Goal: Task Accomplishment & Management: Complete application form

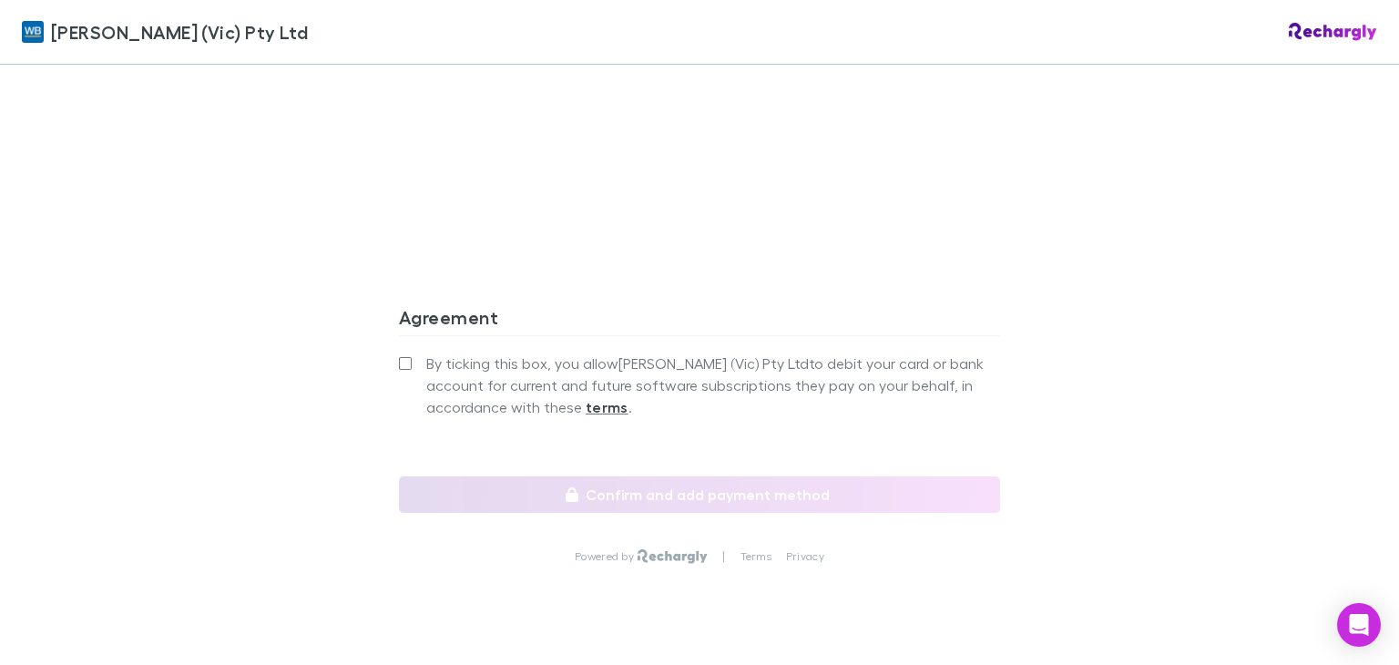
scroll to position [1602, 0]
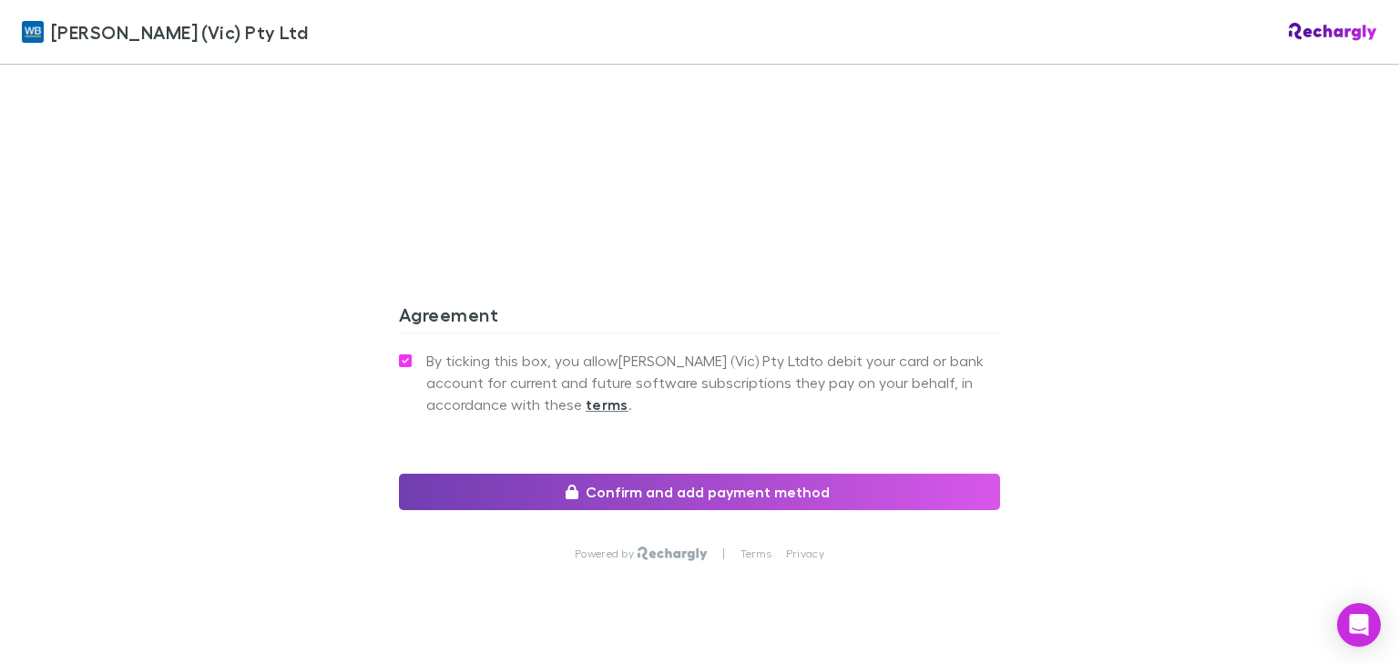
click at [668, 473] on button "Confirm and add payment method" at bounding box center [699, 491] width 601 height 36
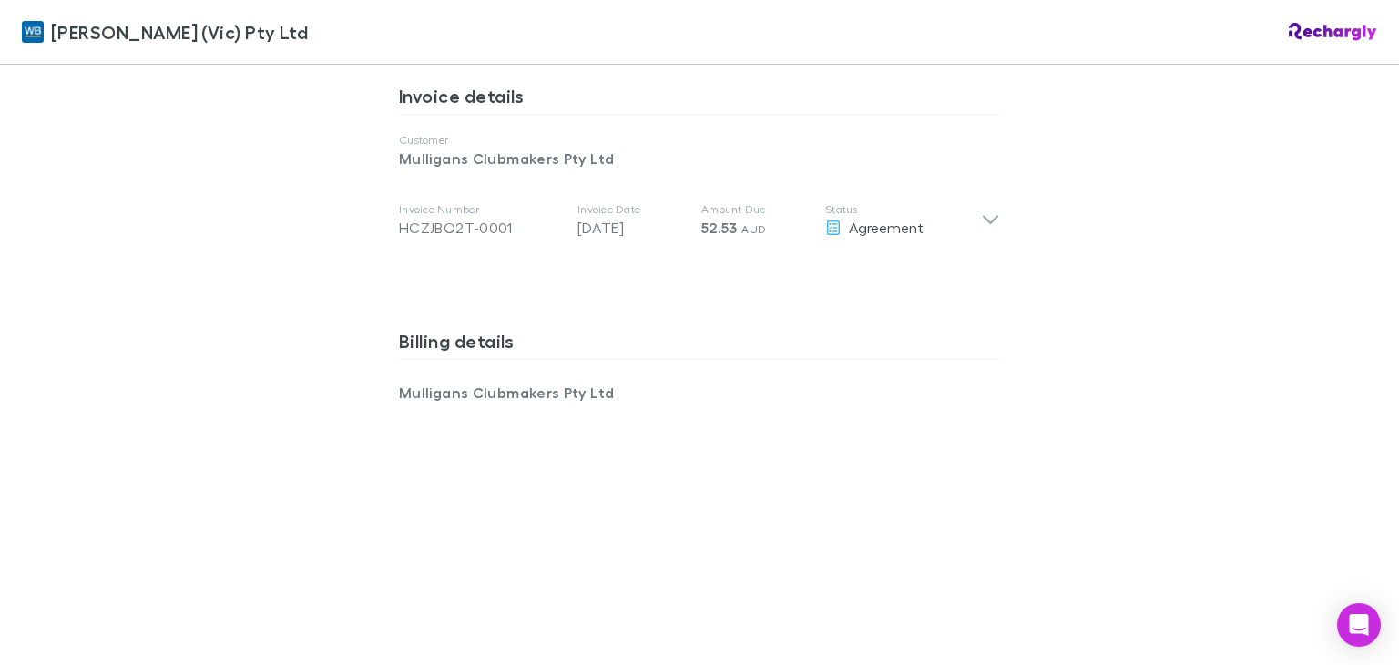
scroll to position [867, 0]
